Goal: Information Seeking & Learning: Learn about a topic

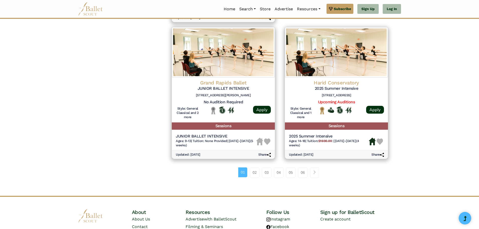
scroll to position [652, 0]
click at [316, 170] on span "Page navigation example" at bounding box center [315, 172] width 4 height 4
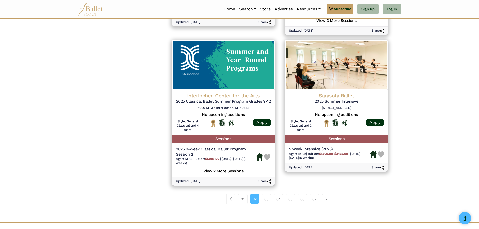
scroll to position [652, 0]
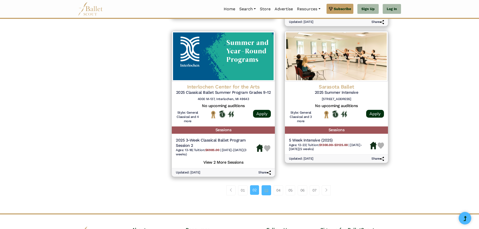
click at [264, 192] on link "03" at bounding box center [267, 190] width 10 height 10
click at [327, 190] on span "Page navigation example" at bounding box center [327, 190] width 4 height 4
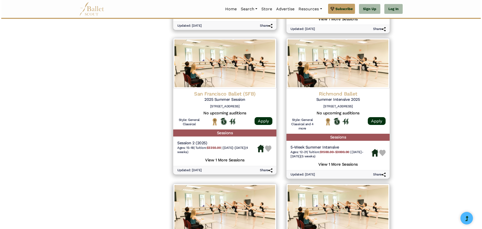
scroll to position [502, 0]
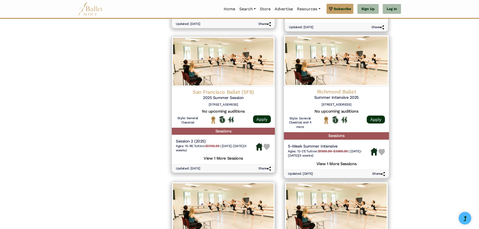
click at [337, 162] on h5 "View 1 More Sessions" at bounding box center [336, 163] width 97 height 7
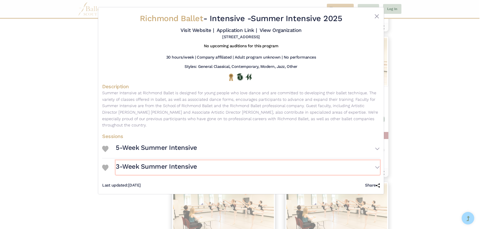
click at [374, 160] on button "3-Week Summer Intensive" at bounding box center [248, 167] width 264 height 15
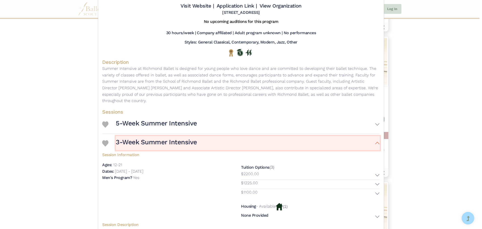
scroll to position [50, 0]
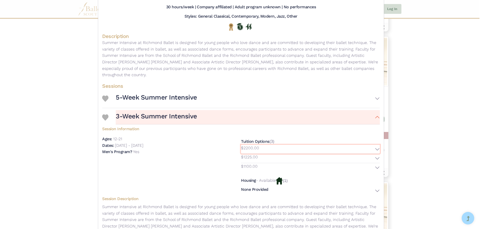
click at [376, 145] on button "$2200.00" at bounding box center [310, 149] width 139 height 9
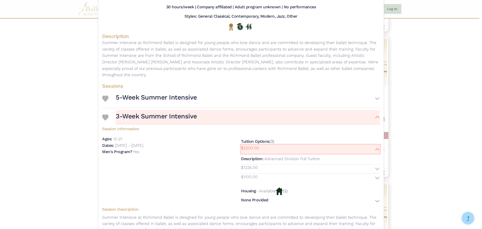
click at [376, 145] on button "$2200.00" at bounding box center [310, 149] width 139 height 9
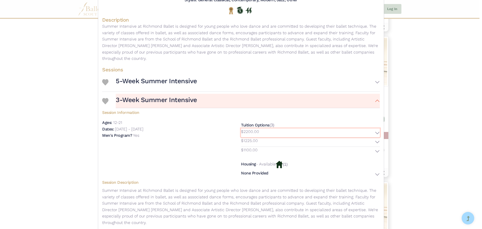
scroll to position [75, 0]
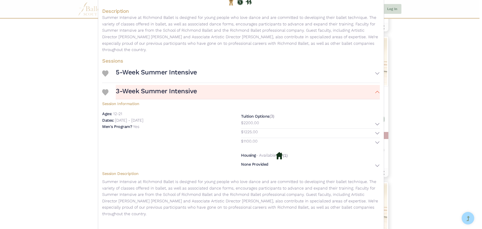
click at [275, 153] on p "- Available" at bounding box center [266, 155] width 20 height 5
click at [376, 162] on button "None Provided" at bounding box center [310, 165] width 139 height 7
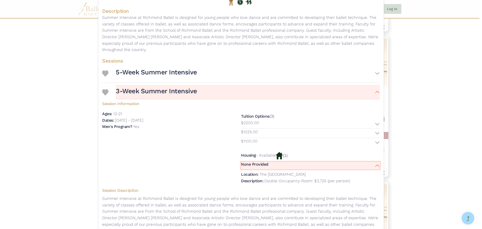
click at [377, 162] on button "None Provided" at bounding box center [310, 165] width 139 height 7
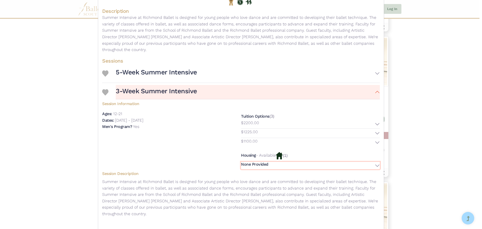
scroll to position [82, 0]
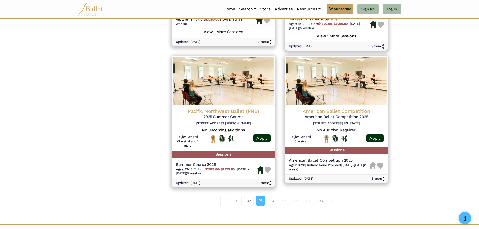
scroll to position [652, 0]
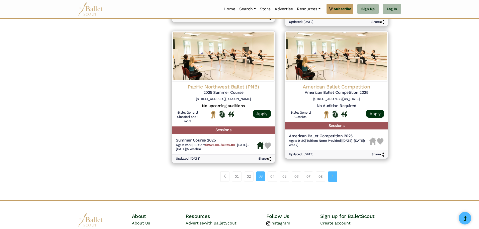
click at [334, 176] on span "Page navigation example" at bounding box center [333, 176] width 4 height 4
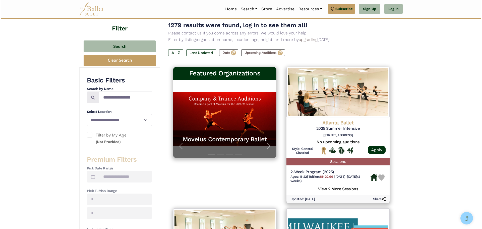
scroll to position [50, 0]
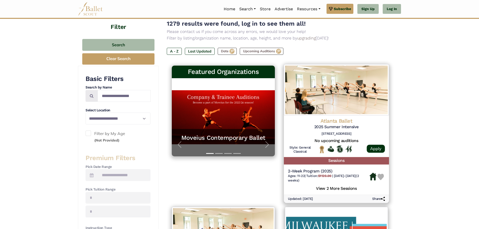
click at [348, 188] on h5 "View 2 More Sessions" at bounding box center [336, 187] width 97 height 7
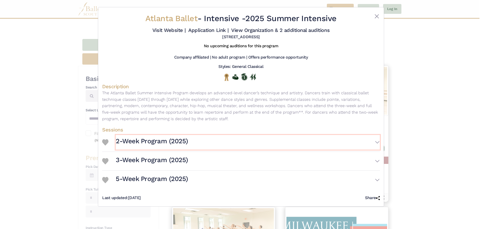
click at [376, 142] on button "2-Week Program (2025)" at bounding box center [248, 142] width 264 height 15
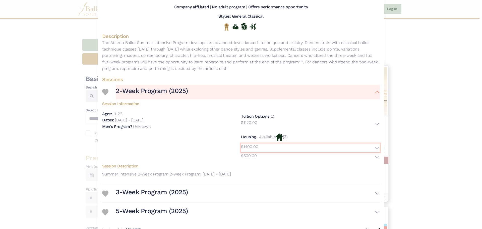
click at [376, 148] on button "$1400.00" at bounding box center [310, 147] width 139 height 9
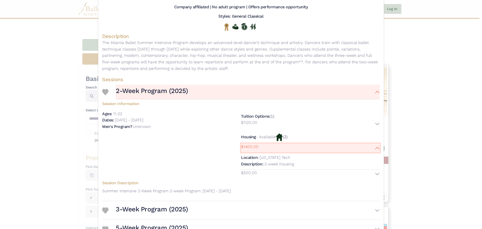
click at [376, 148] on button "$1400.00" at bounding box center [310, 147] width 139 height 9
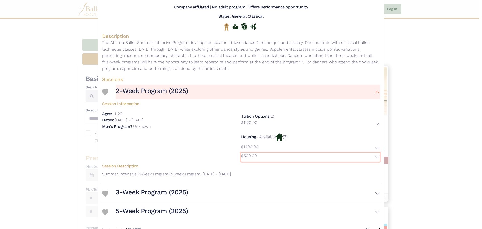
click at [376, 154] on button "$500.00" at bounding box center [310, 156] width 139 height 9
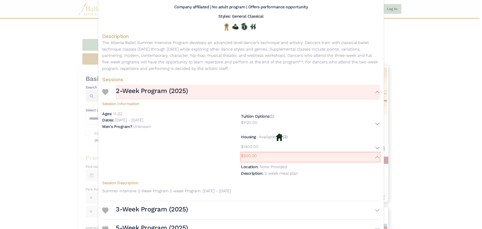
click at [376, 154] on button "$500.00" at bounding box center [310, 156] width 139 height 9
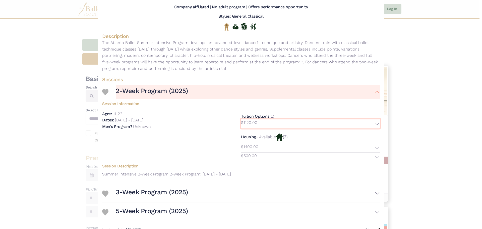
click at [373, 122] on button "$1120.00" at bounding box center [310, 123] width 139 height 9
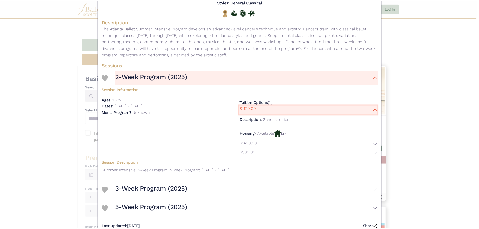
scroll to position [78, 0]
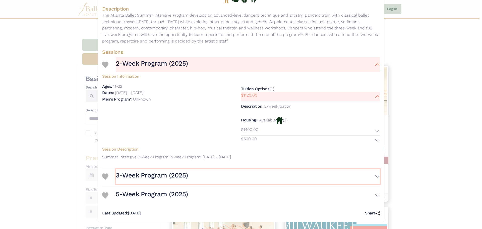
click at [375, 175] on button "3-Week Program (2025)" at bounding box center [248, 176] width 264 height 15
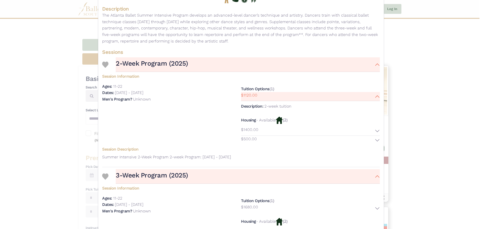
click at [415, 75] on div "Atlanta Ballet - Intensive - 2025 Summer Intensive Visit Website | Application …" at bounding box center [241, 114] width 482 height 229
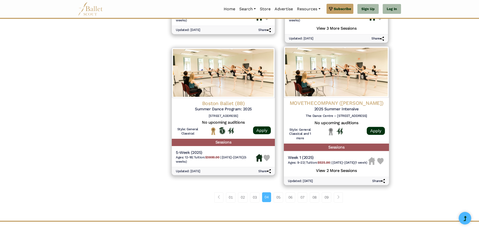
scroll to position [678, 0]
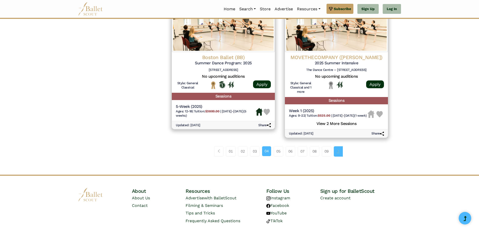
click at [338, 153] on span "Page navigation example" at bounding box center [339, 151] width 4 height 4
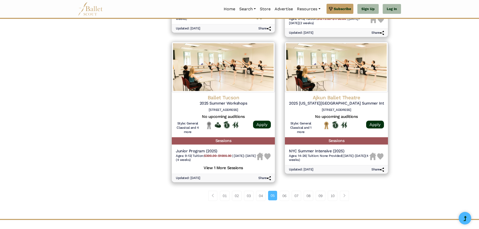
scroll to position [699, 0]
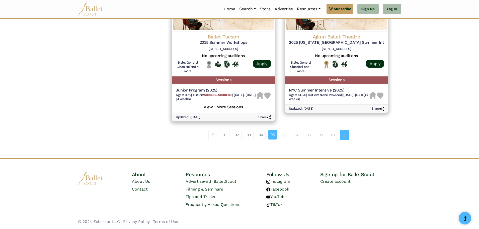
click at [349, 134] on link "Page navigation example" at bounding box center [344, 135] width 9 height 10
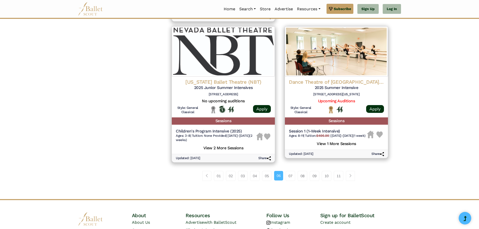
scroll to position [699, 0]
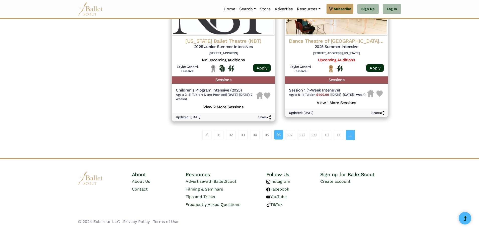
click at [351, 134] on span "Page navigation example" at bounding box center [351, 135] width 4 height 4
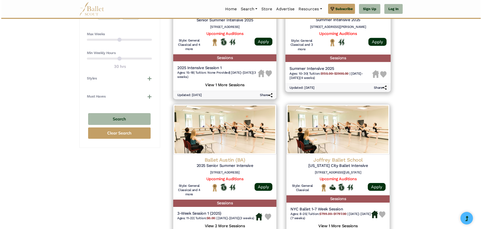
scroll to position [326, 0]
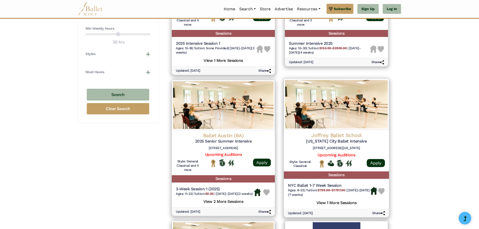
click at [338, 201] on h5 "View 1 More Sessions" at bounding box center [336, 202] width 97 height 7
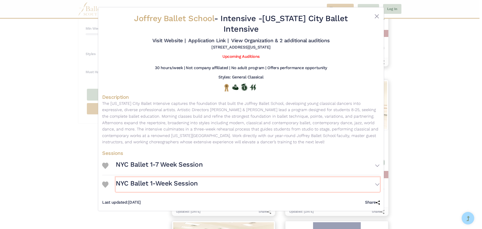
click at [377, 181] on button "NYC Ballet 1-Week Session" at bounding box center [248, 184] width 264 height 15
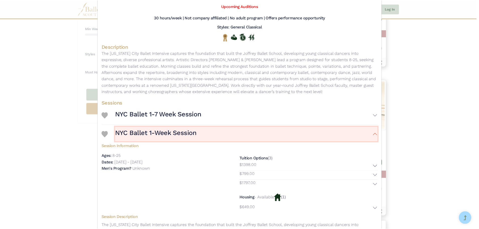
scroll to position [100, 0]
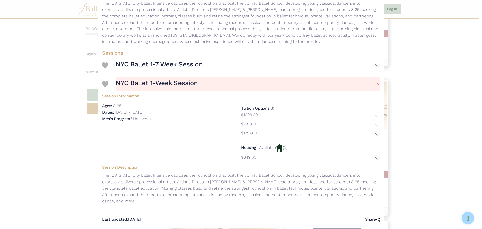
click at [478, 80] on div "Joffrey Ballet School - Intensive - [US_STATE] City Ballet Intensive Visit Webs…" at bounding box center [241, 114] width 482 height 229
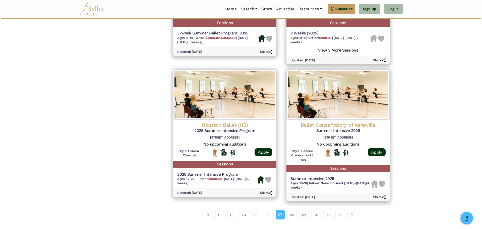
scroll to position [627, 0]
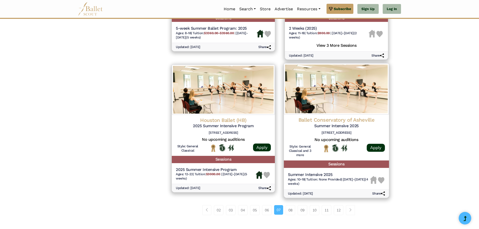
click at [338, 177] on h5 "Summer Intensive 2025" at bounding box center [329, 174] width 82 height 5
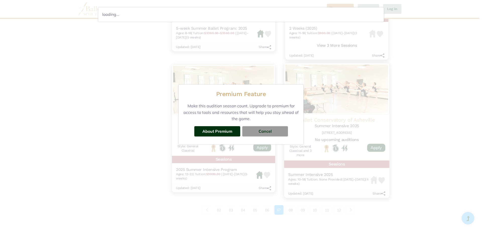
scroll to position [0, 0]
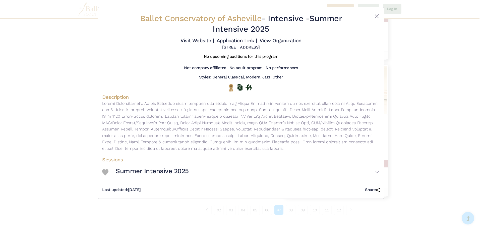
click at [148, 170] on h3 "Summer Intensive 2025" at bounding box center [152, 171] width 73 height 9
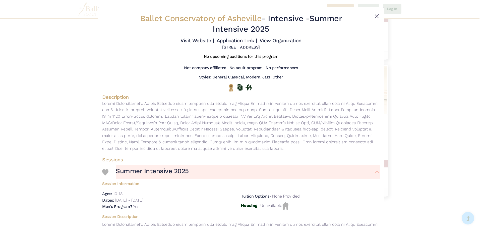
click at [375, 18] on button "Close" at bounding box center [377, 16] width 6 height 6
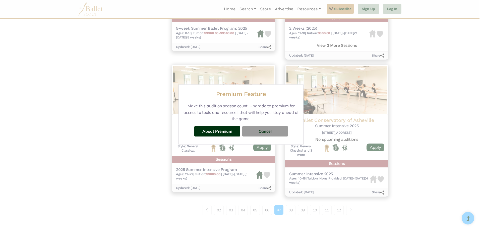
click at [425, 128] on div "Premium Feature Make this audition season count. Upgrade to premium for access …" at bounding box center [241, 114] width 482 height 229
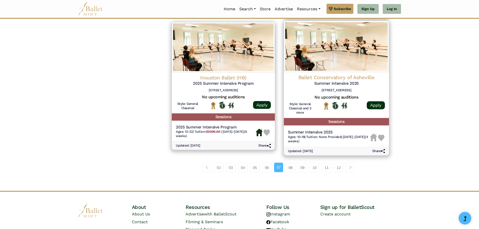
scroll to position [678, 0]
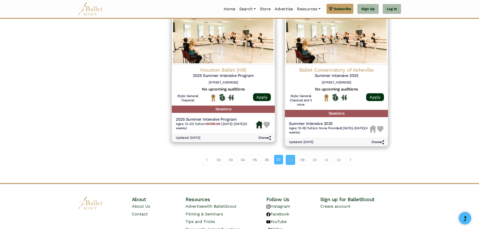
click at [292, 163] on link "08" at bounding box center [291, 160] width 10 height 10
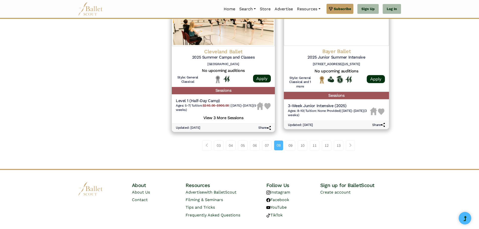
scroll to position [698, 0]
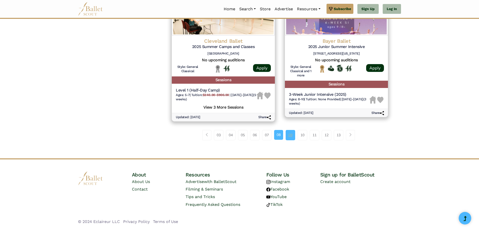
click at [291, 138] on link "09" at bounding box center [291, 135] width 10 height 10
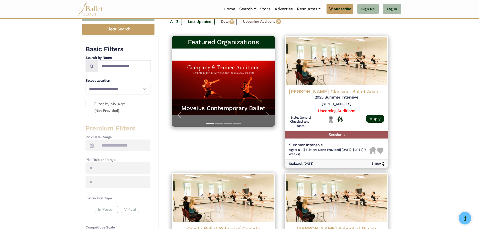
scroll to position [75, 0]
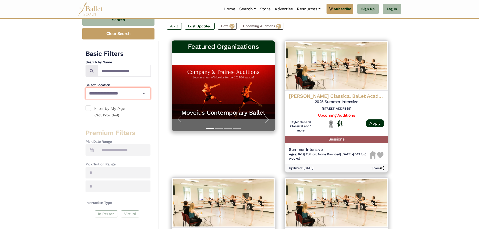
click at [144, 93] on select "**********" at bounding box center [118, 93] width 65 height 12
select select "**"
click at [86, 87] on select "**********" at bounding box center [118, 93] width 65 height 12
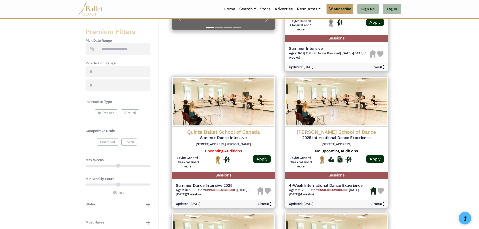
scroll to position [201, 0]
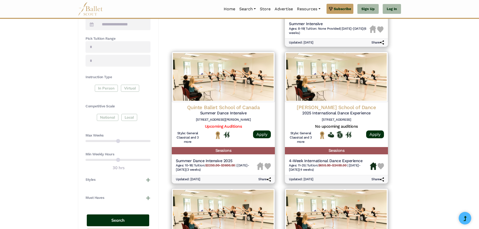
click at [138, 219] on button "Search" at bounding box center [118, 220] width 62 height 12
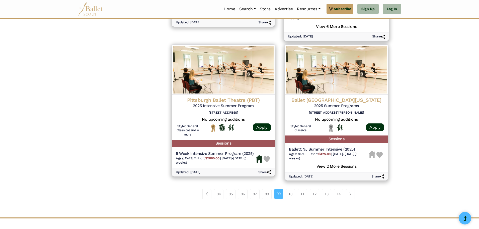
scroll to position [627, 0]
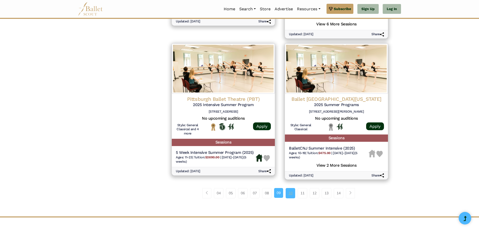
click at [293, 192] on link "10" at bounding box center [291, 193] width 10 height 10
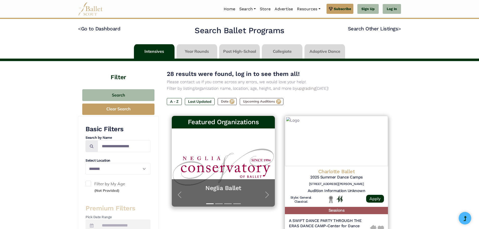
select select "**"
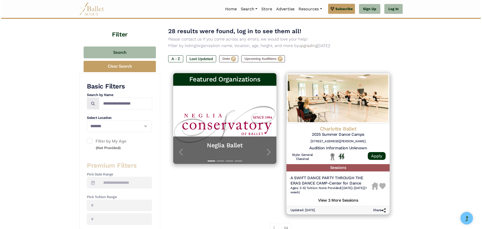
scroll to position [50, 0]
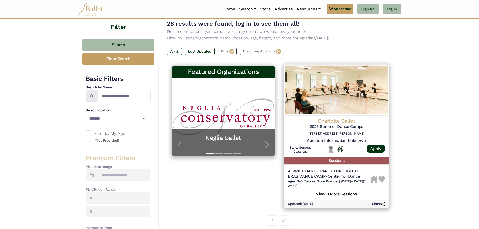
click at [344, 192] on h5 "View 3 More Sessions" at bounding box center [336, 193] width 97 height 7
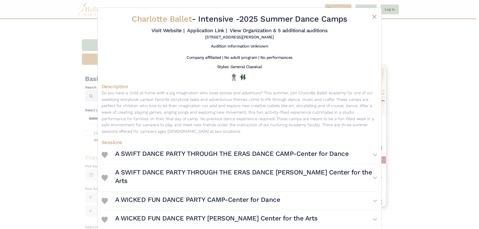
scroll to position [16, 0]
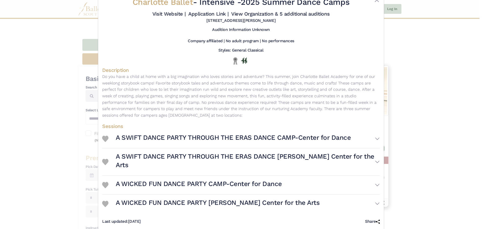
click at [438, 65] on div "Charlotte Ballet - Intensive - 2025 Summer Dance Camps Visit Website | Applicat…" at bounding box center [241, 114] width 482 height 229
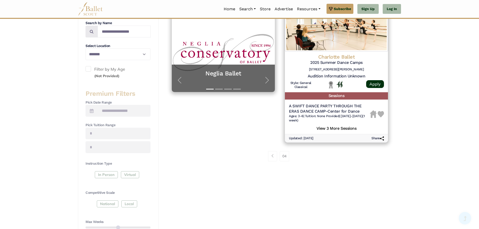
scroll to position [125, 0]
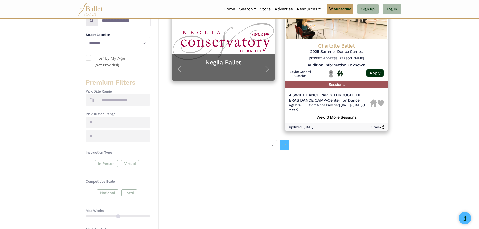
click at [286, 145] on link "04" at bounding box center [285, 145] width 10 height 10
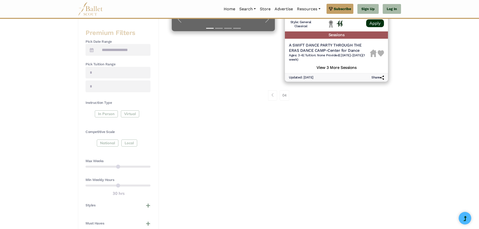
scroll to position [226, 0]
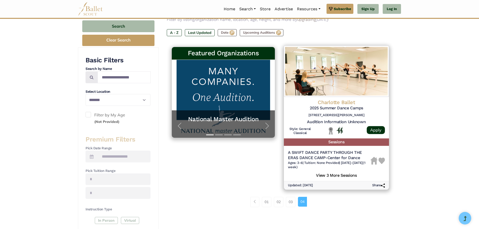
scroll to position [50, 0]
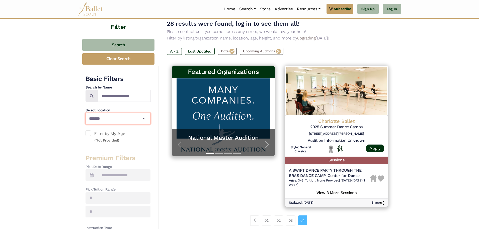
click at [140, 120] on select "**********" at bounding box center [118, 118] width 65 height 12
select select "**"
click at [86, 112] on select "**********" at bounding box center [118, 118] width 65 height 12
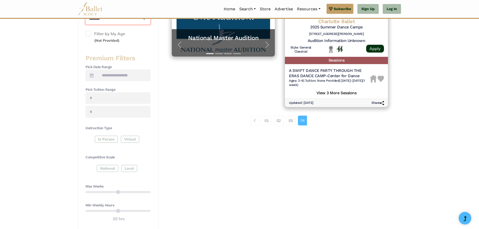
scroll to position [201, 0]
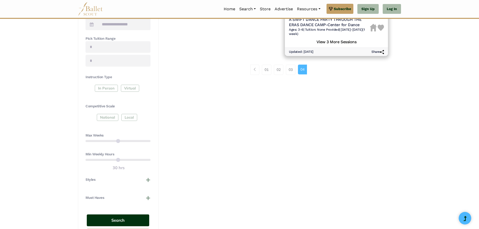
click at [125, 221] on button "Search" at bounding box center [118, 220] width 62 height 12
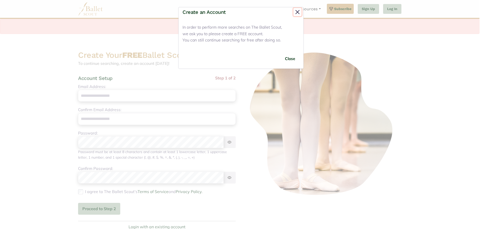
click at [297, 10] on button "Close" at bounding box center [297, 12] width 8 height 8
click at [297, 13] on button "Close" at bounding box center [297, 12] width 8 height 8
